Goal: Task Accomplishment & Management: Manage account settings

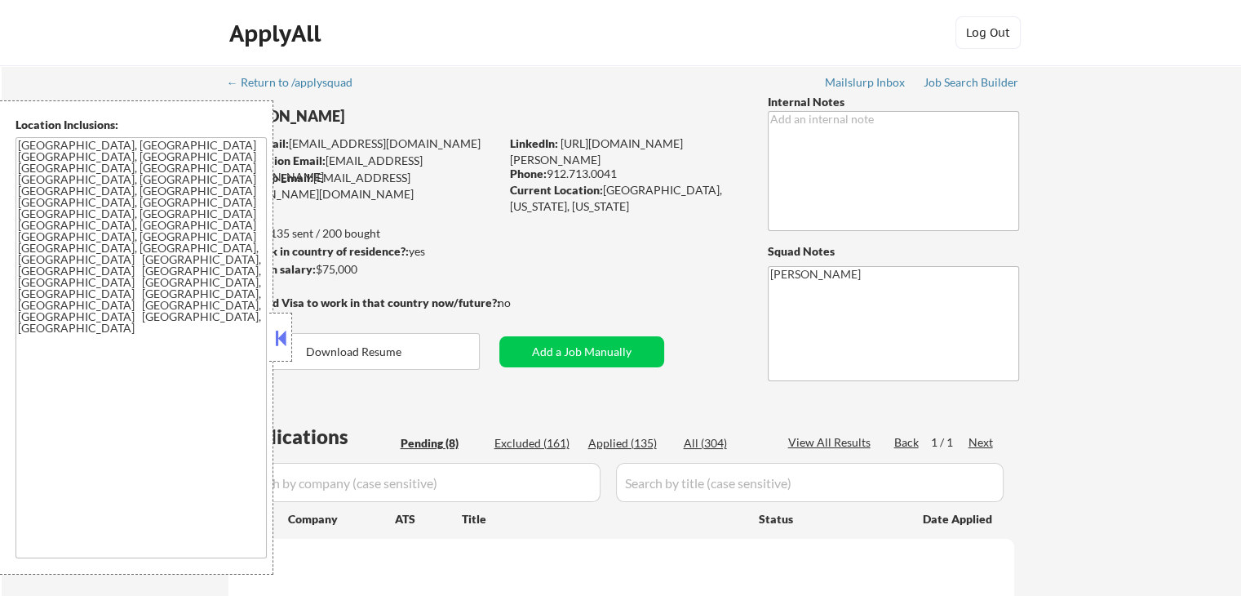
select select ""pending""
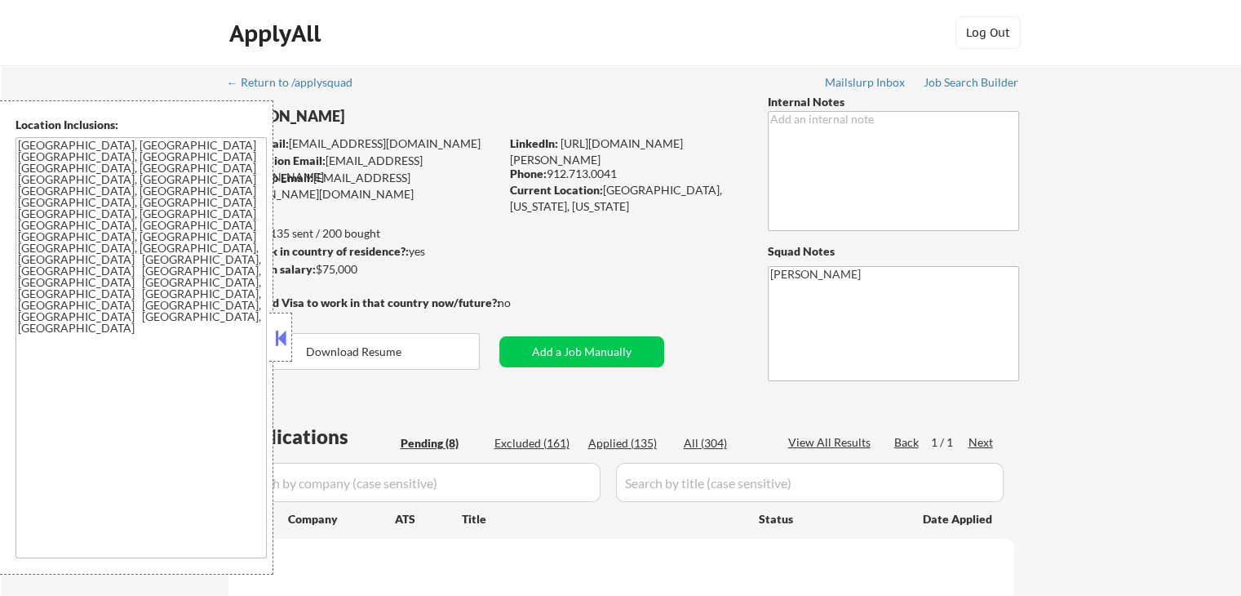
select select ""pending""
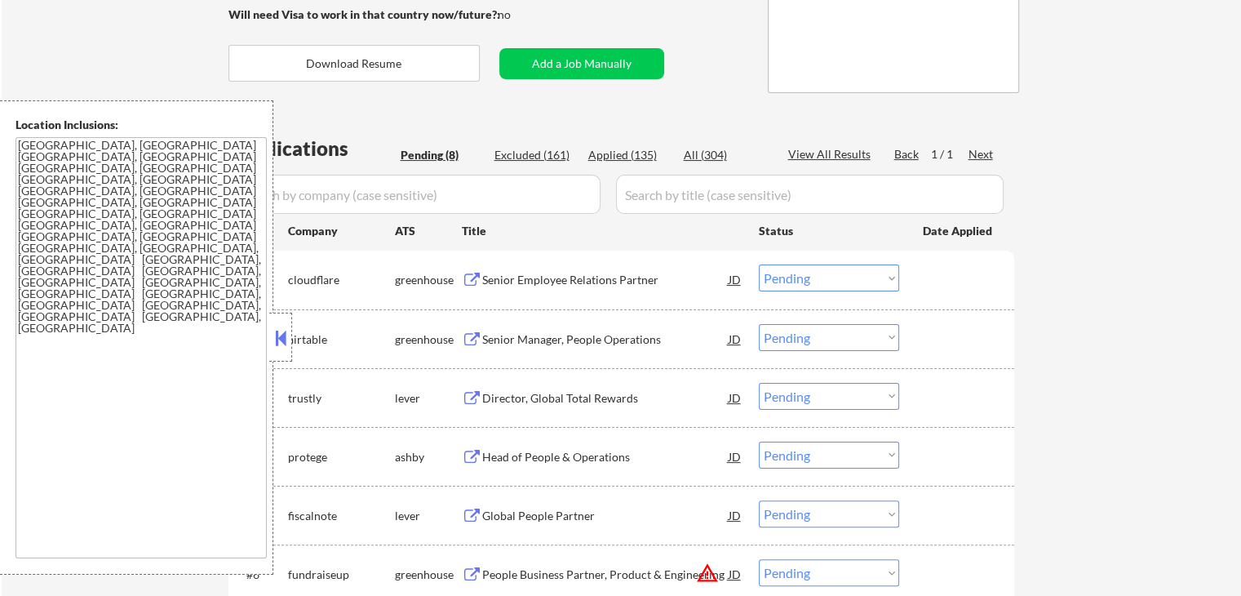
scroll to position [408, 0]
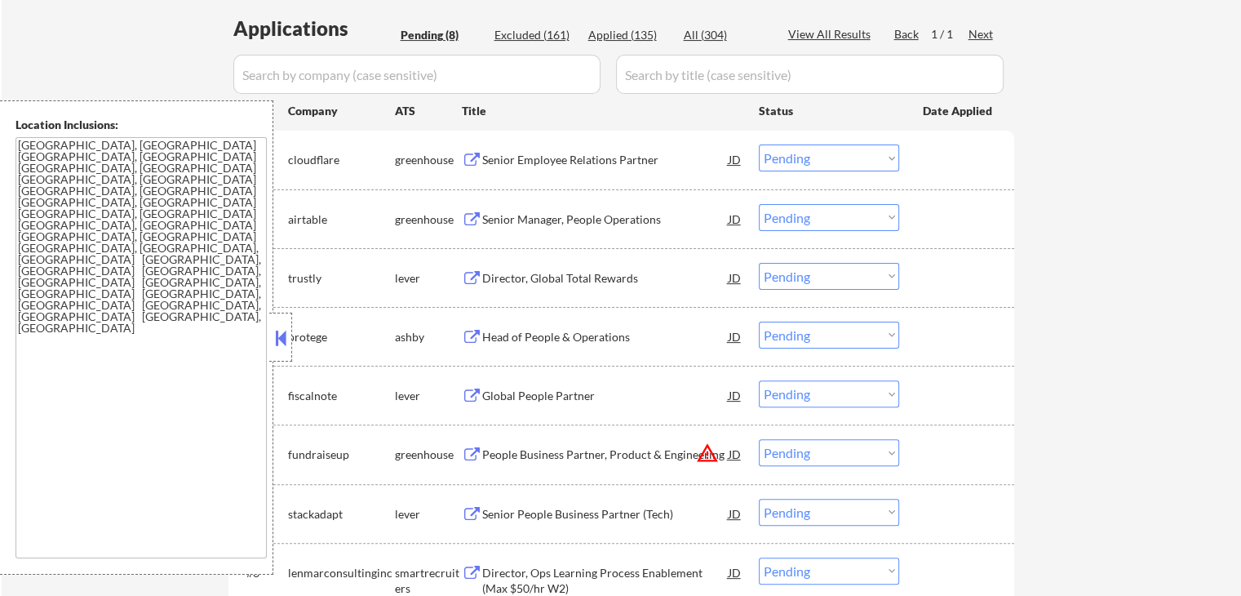
click at [592, 158] on div "Senior Employee Relations Partner" at bounding box center [605, 160] width 246 height 16
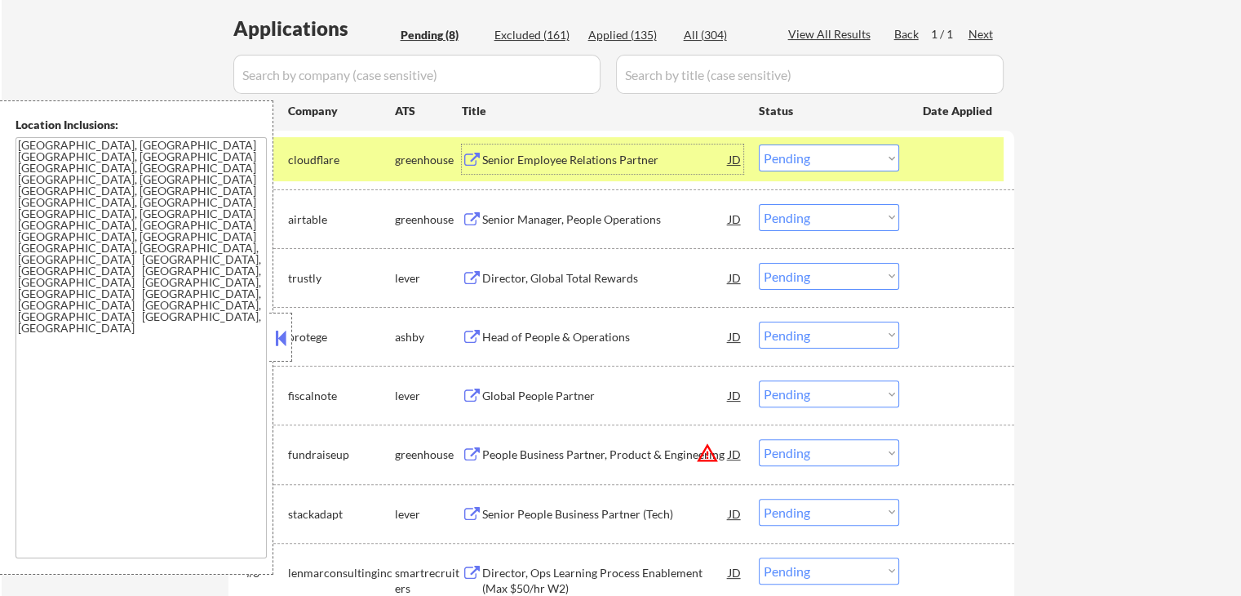
click at [640, 213] on div "Senior Manager, People Operations" at bounding box center [605, 219] width 246 height 16
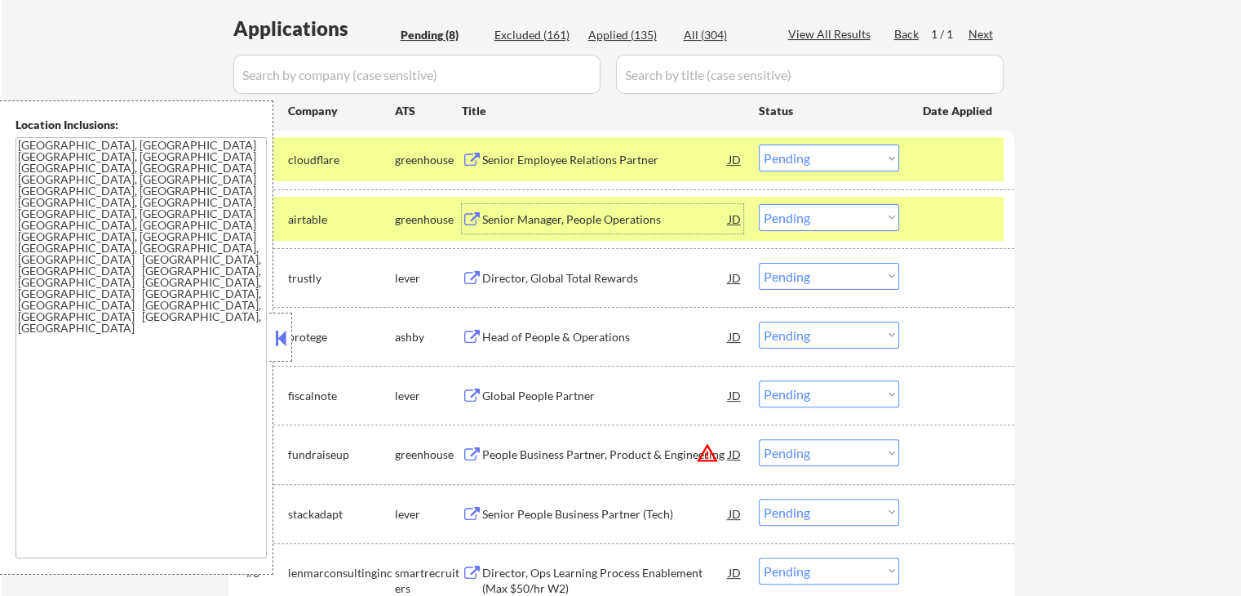
click at [807, 157] on select "Choose an option... Pending Applied Excluded (Questions) Excluded (Expired) Exc…" at bounding box center [829, 157] width 140 height 27
click at [759, 144] on select "Choose an option... Pending Applied Excluded (Questions) Excluded (Expired) Exc…" at bounding box center [829, 157] width 140 height 27
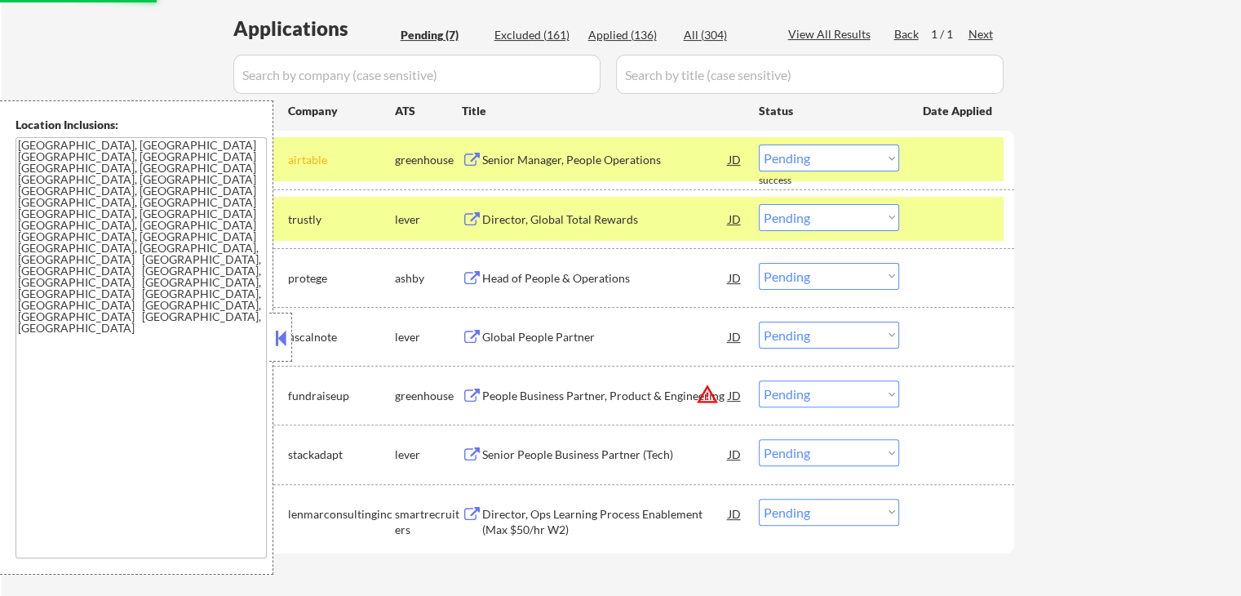
click at [608, 217] on div "Director, Global Total Rewards" at bounding box center [605, 219] width 246 height 16
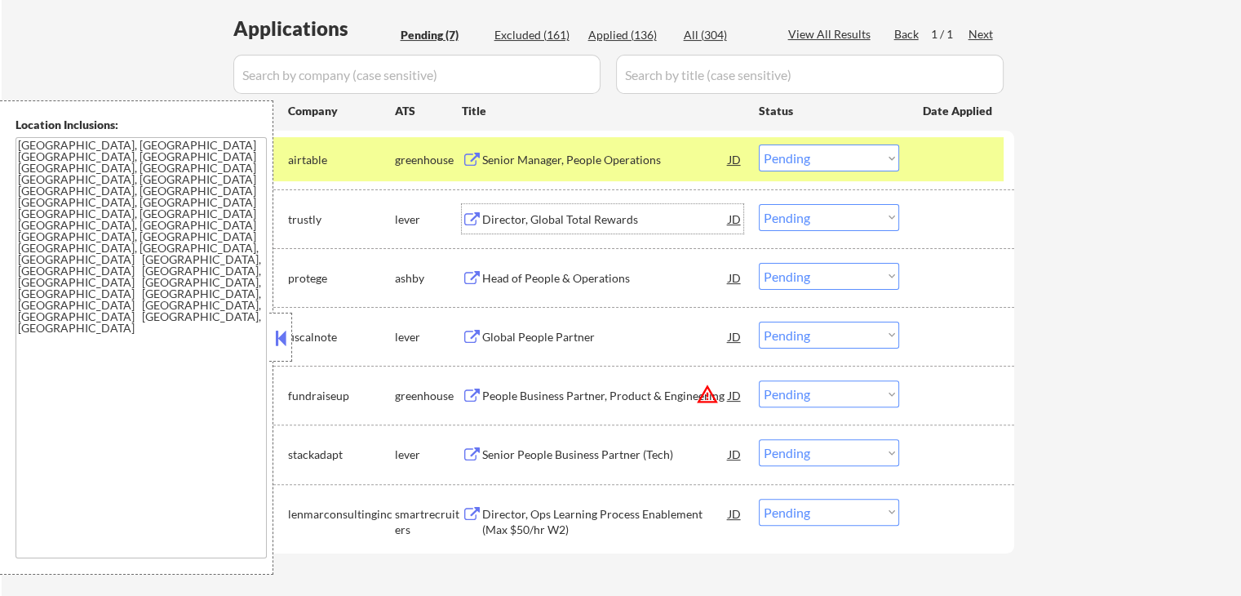
drag, startPoint x: 807, startPoint y: 157, endPoint x: 793, endPoint y: 166, distance: 17.0
click at [806, 157] on select "Choose an option... Pending Applied Excluded (Questions) Excluded (Expired) Exc…" at bounding box center [829, 157] width 140 height 27
click at [759, 144] on select "Choose an option... Pending Applied Excluded (Questions) Excluded (Expired) Exc…" at bounding box center [829, 157] width 140 height 27
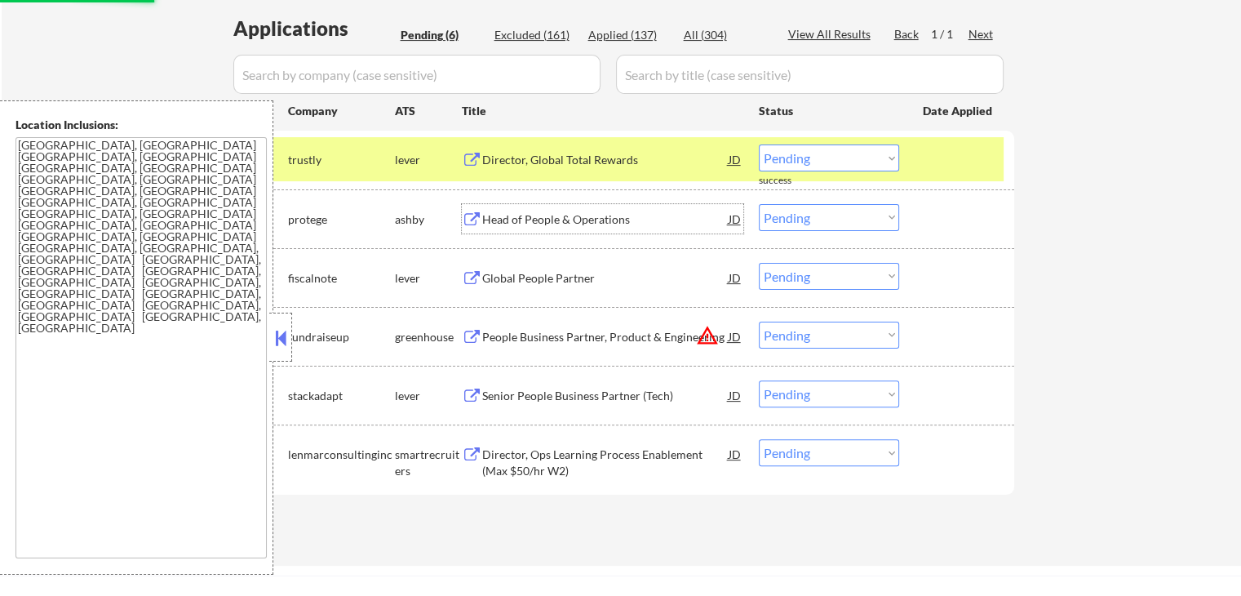
click at [604, 211] on div "Head of People & Operations" at bounding box center [605, 219] width 246 height 16
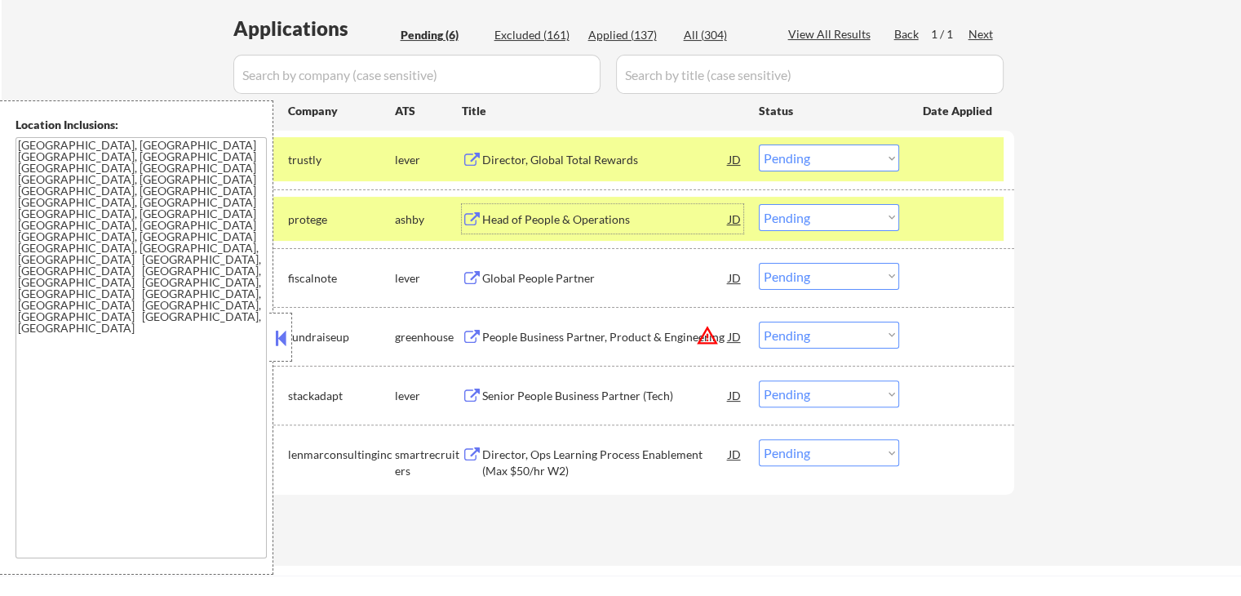
click at [801, 147] on div "#1 trustly lever Director, Global Total Rewards JD Choose an option... Pending …" at bounding box center [618, 159] width 770 height 44
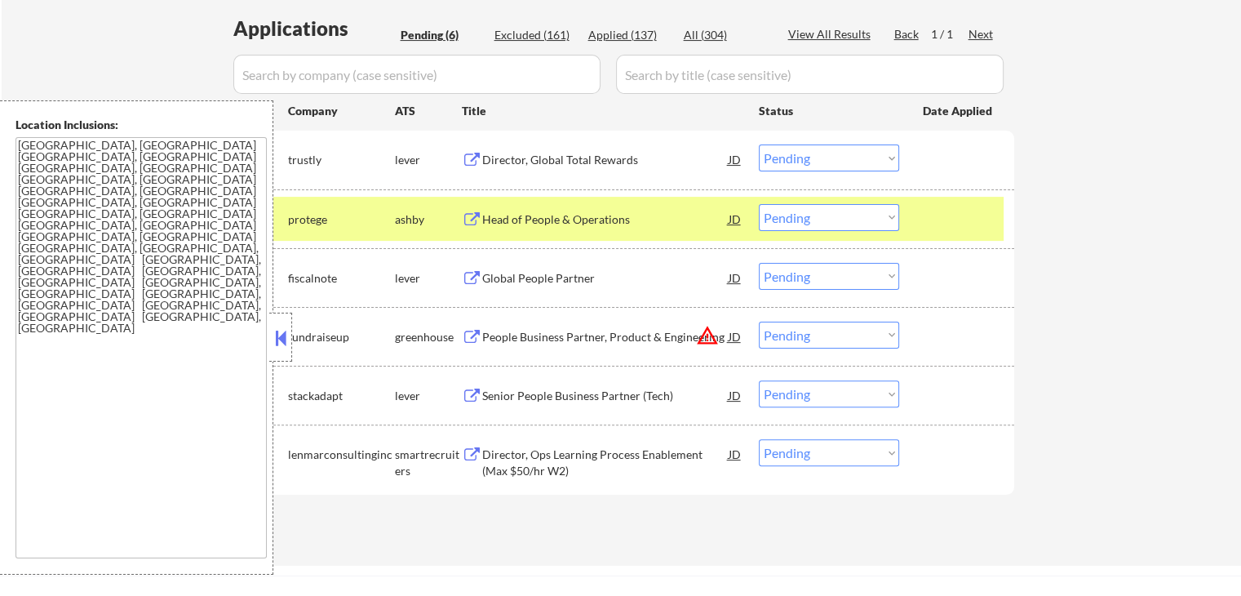
click at [792, 160] on select "Choose an option... Pending Applied Excluded (Questions) Excluded (Expired) Exc…" at bounding box center [829, 157] width 140 height 27
click at [759, 144] on select "Choose an option... Pending Applied Excluded (Questions) Excluded (Expired) Exc…" at bounding box center [829, 157] width 140 height 27
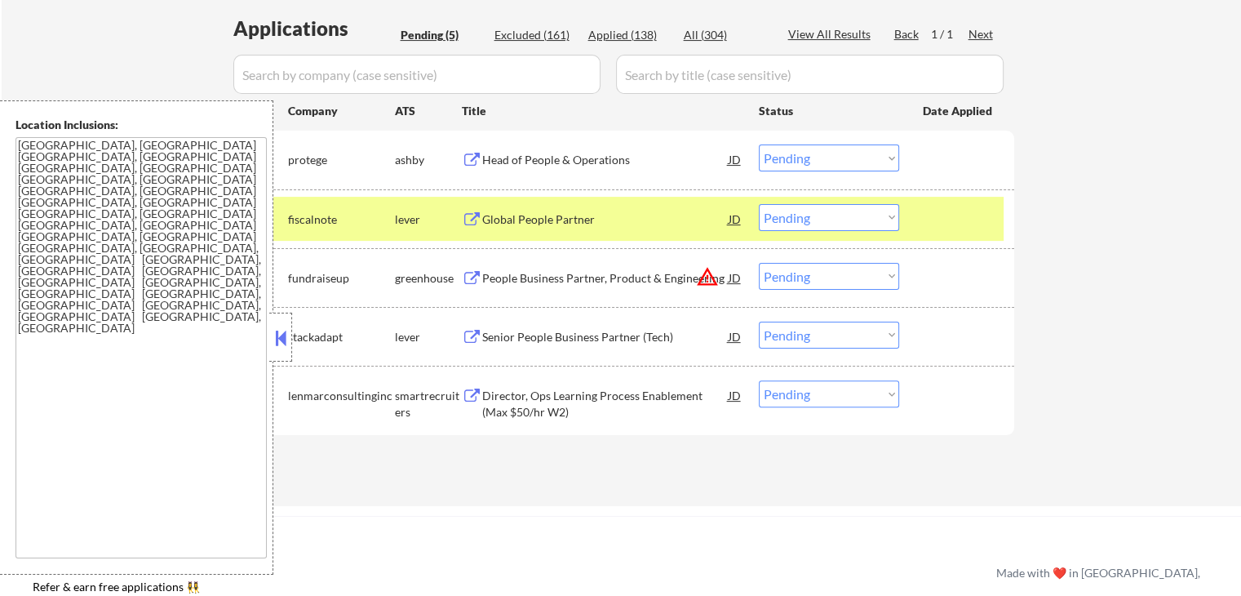
click at [583, 215] on div "Global People Partner" at bounding box center [605, 219] width 246 height 16
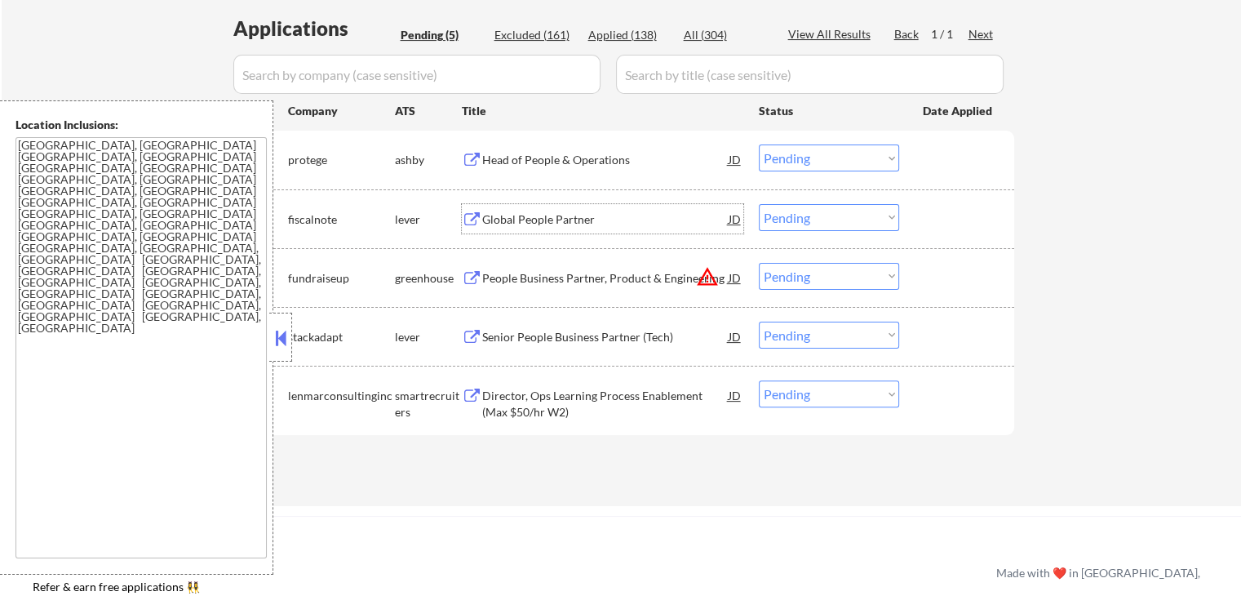
click at [823, 159] on select "Choose an option... Pending Applied Excluded (Questions) Excluded (Expired) Exc…" at bounding box center [829, 157] width 140 height 27
click at [759, 144] on select "Choose an option... Pending Applied Excluded (Questions) Excluded (Expired) Exc…" at bounding box center [829, 157] width 140 height 27
click at [650, 277] on div "People Business Partner, Product & Engineering" at bounding box center [605, 278] width 246 height 16
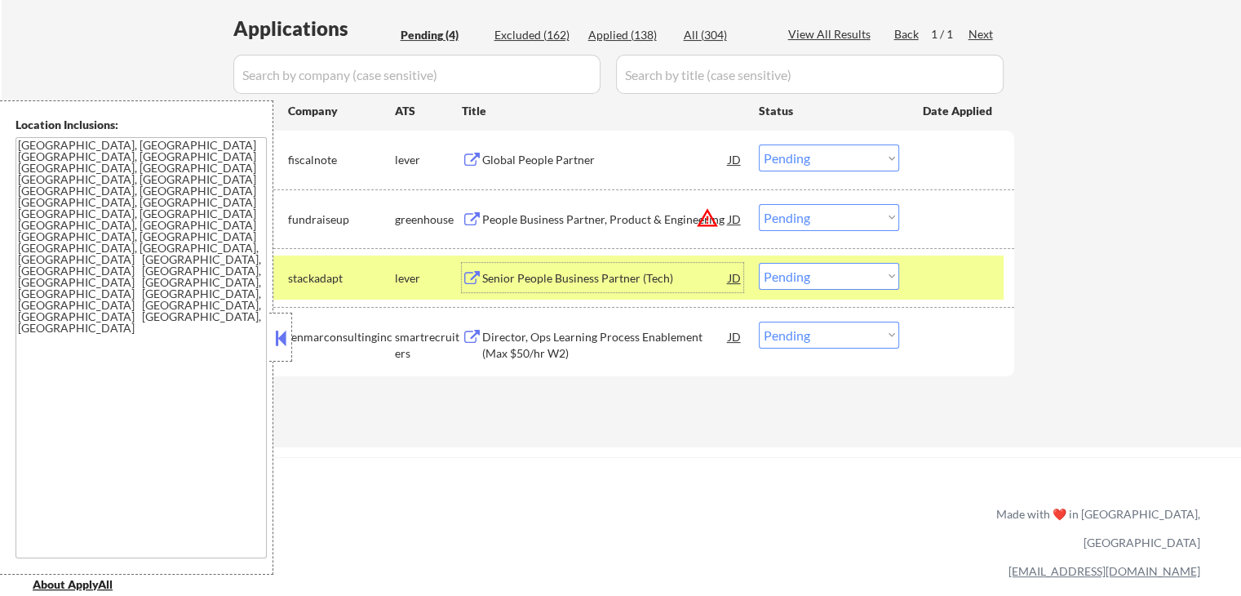
click at [813, 160] on select "Choose an option... Pending Applied Excluded (Questions) Excluded (Expired) Exc…" at bounding box center [829, 157] width 140 height 27
click at [759, 144] on select "Choose an option... Pending Applied Excluded (Questions) Excluded (Expired) Exc…" at bounding box center [829, 157] width 140 height 27
click at [625, 264] on div "Senior People Business Partner (Tech)" at bounding box center [605, 277] width 246 height 29
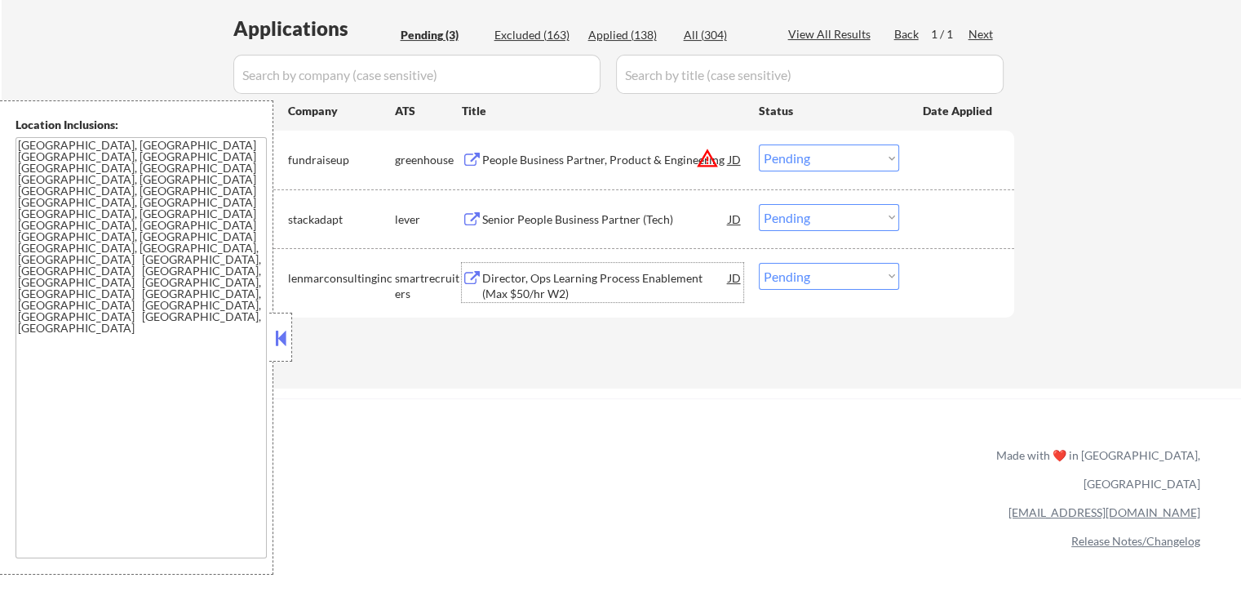
click at [803, 152] on select "Choose an option... Pending Applied Excluded (Questions) Excluded (Expired) Exc…" at bounding box center [829, 157] width 140 height 27
click at [759, 144] on select "Choose an option... Pending Applied Excluded (Questions) Excluded (Expired) Exc…" at bounding box center [829, 157] width 140 height 27
click at [654, 287] on div "Director, Ops Learning Process Enablement (Max $50/hr W2)" at bounding box center [605, 286] width 246 height 32
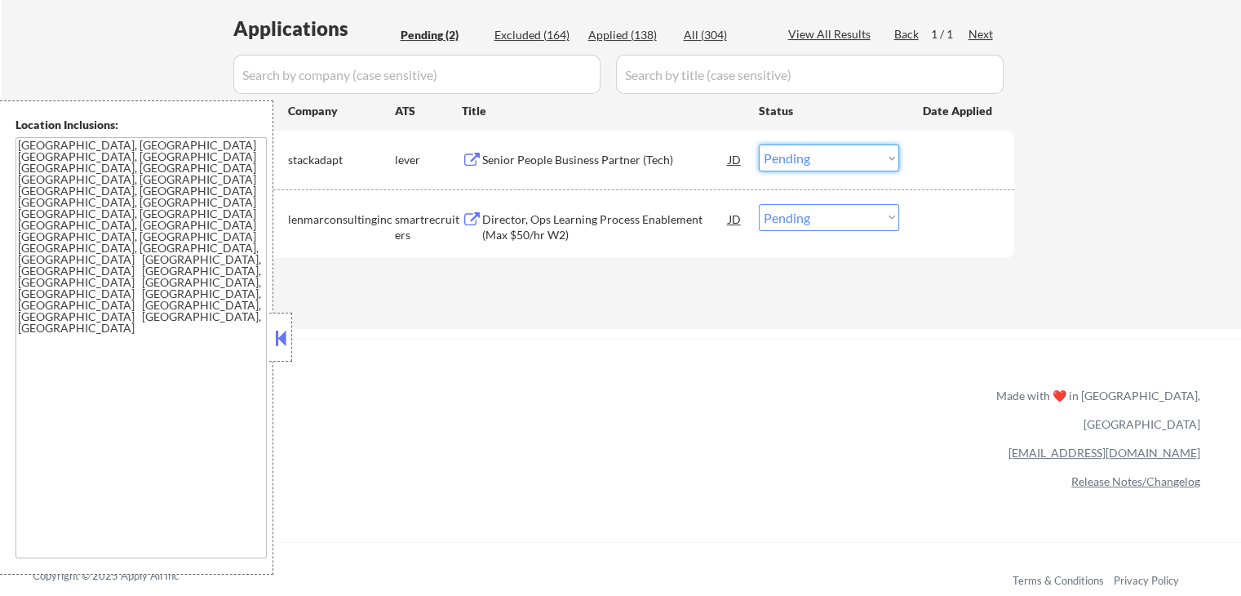
drag, startPoint x: 825, startPoint y: 158, endPoint x: 826, endPoint y: 170, distance: 12.3
click at [826, 158] on select "Choose an option... Pending Applied Excluded (Questions) Excluded (Expired) Exc…" at bounding box center [829, 157] width 140 height 27
click at [759, 144] on select "Choose an option... Pending Applied Excluded (Questions) Excluded (Expired) Exc…" at bounding box center [829, 157] width 140 height 27
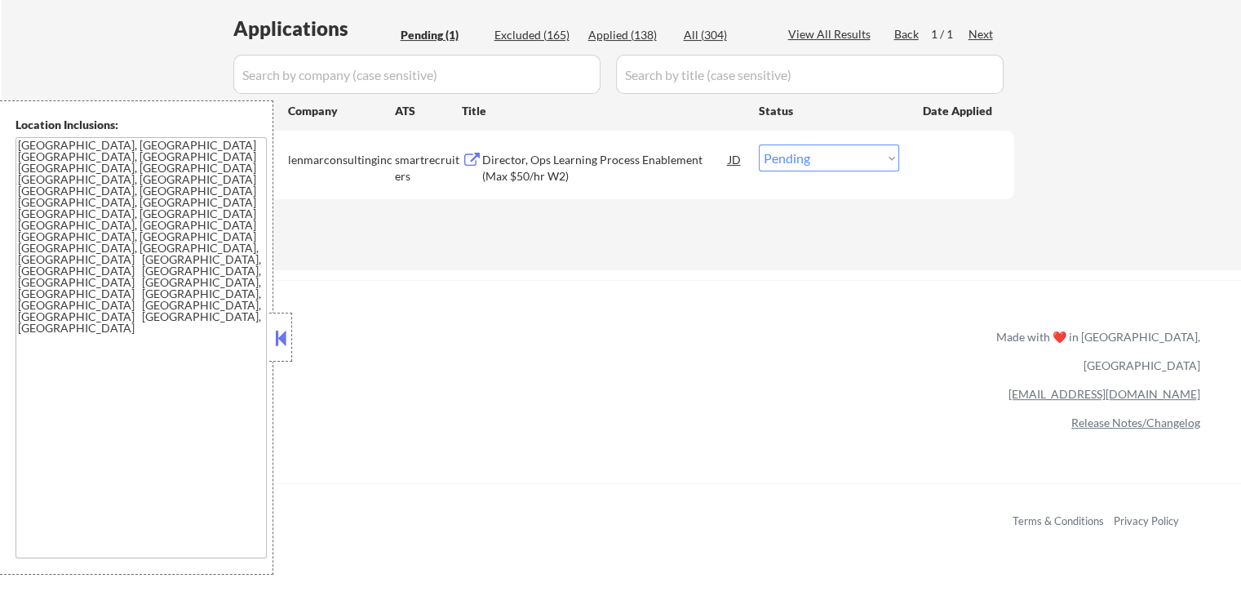
click at [823, 159] on select "Choose an option... Pending Applied Excluded (Questions) Excluded (Expired) Exc…" at bounding box center [829, 157] width 140 height 27
select select ""applied""
click at [759, 144] on select "Choose an option... Pending Applied Excluded (Questions) Excluded (Expired) Exc…" at bounding box center [829, 157] width 140 height 27
